Goal: Task Accomplishment & Management: Use online tool/utility

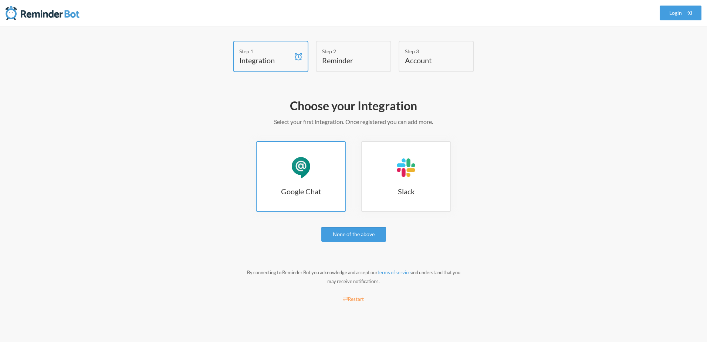
click at [297, 180] on link "Google Chat Google Chat" at bounding box center [301, 176] width 90 height 71
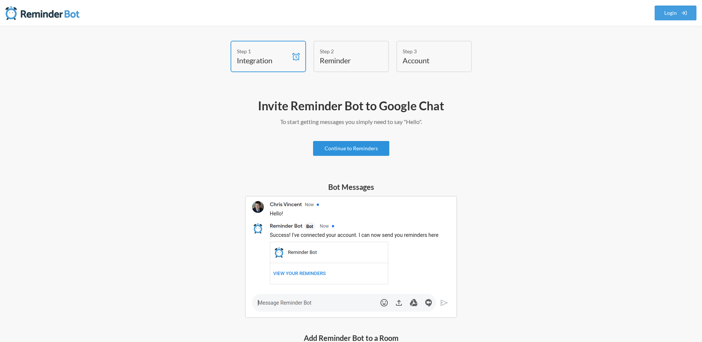
click at [372, 150] on link "Continue to Reminders" at bounding box center [351, 148] width 76 height 15
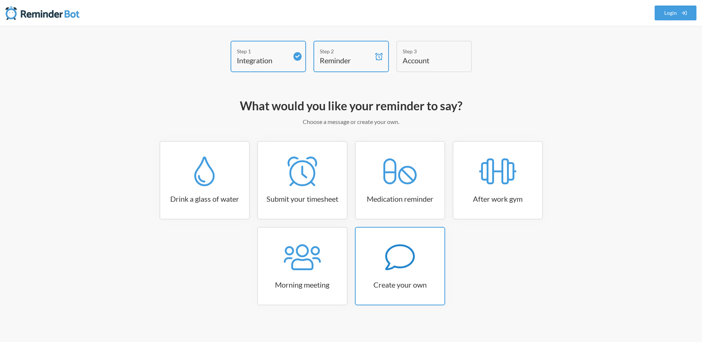
click at [411, 276] on link "Create your own" at bounding box center [400, 266] width 90 height 78
select select "09:30:00"
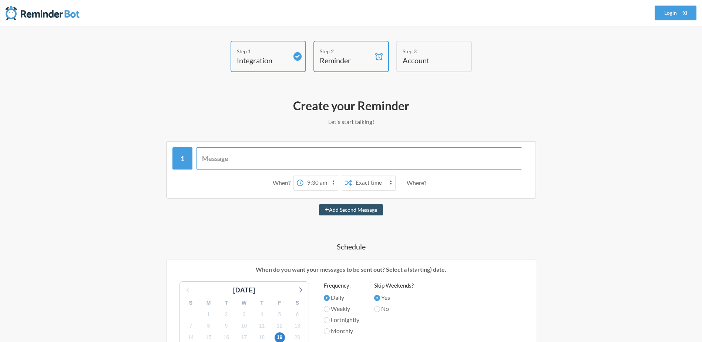
click at [448, 154] on input "text" at bounding box center [359, 158] width 326 height 22
type input "="
type input "ชำระเงิน"
click at [319, 182] on select "12:00 am 12:15 am 12:30 am 12:45 am 1:00 am 1:15 am 1:30 am 1:45 am 2:00 am 2:1…" at bounding box center [320, 182] width 34 height 15
select select "08:45:00"
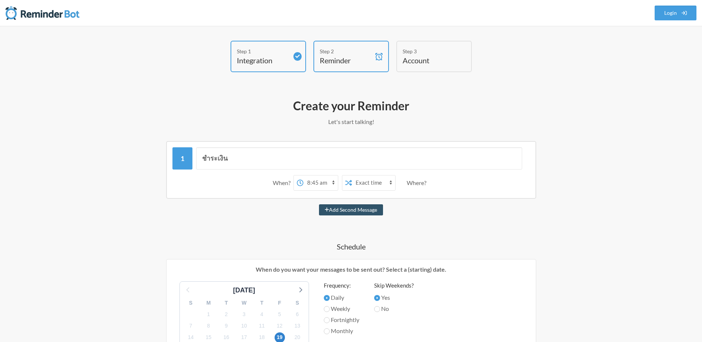
click at [303, 175] on select "12:00 am 12:15 am 12:30 am 12:45 am 1:00 am 1:15 am 1:30 am 1:45 am 2:00 am 2:1…" at bounding box center [320, 182] width 34 height 15
click at [368, 184] on select "Exact time Random time" at bounding box center [373, 182] width 43 height 15
